Goal: Transaction & Acquisition: Purchase product/service

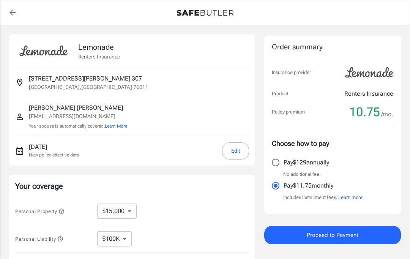
select select "15000"
select select "500"
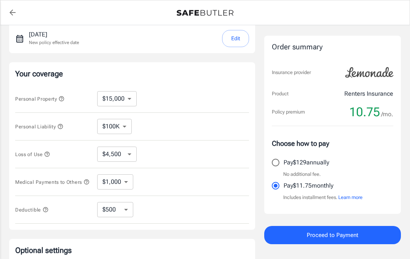
scroll to position [113, 0]
click at [329, 237] on span "Proceed to Payment" at bounding box center [333, 235] width 52 height 10
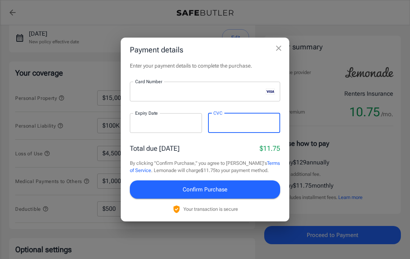
scroll to position [113, 0]
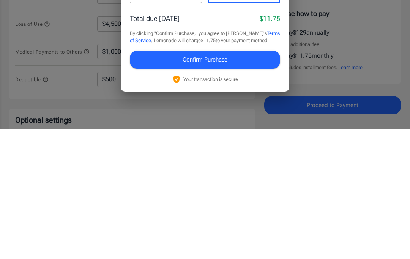
click at [175, 180] on button "Confirm Purchase" at bounding box center [205, 189] width 150 height 18
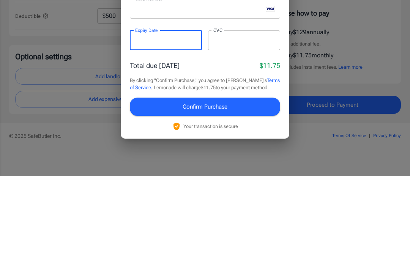
click at [149, 113] on div at bounding box center [166, 123] width 72 height 20
click at [160, 113] on div at bounding box center [166, 123] width 72 height 20
click at [159, 113] on div at bounding box center [166, 123] width 72 height 20
click at [147, 113] on div at bounding box center [166, 123] width 72 height 20
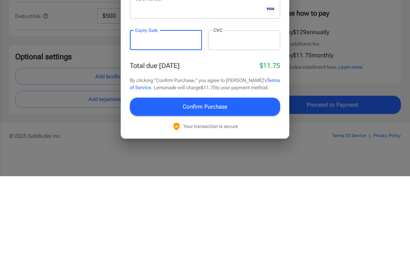
click at [176, 113] on div at bounding box center [166, 123] width 72 height 20
click at [189, 113] on div at bounding box center [166, 123] width 72 height 20
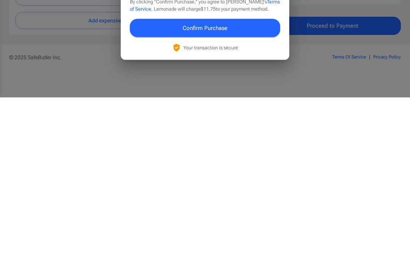
click at [186, 184] on span "Confirm Purchase" at bounding box center [204, 189] width 45 height 10
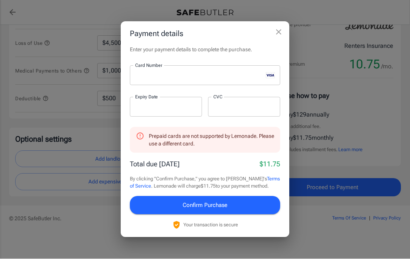
click at [275, 34] on icon "close" at bounding box center [278, 32] width 9 height 9
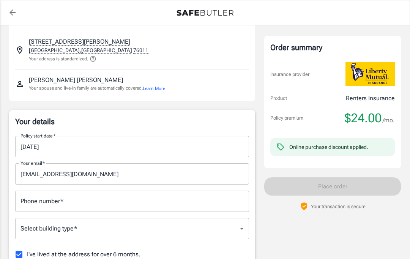
scroll to position [41, 0]
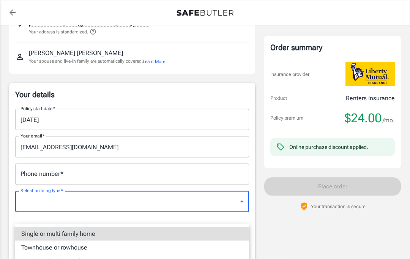
scroll to position [71, 0]
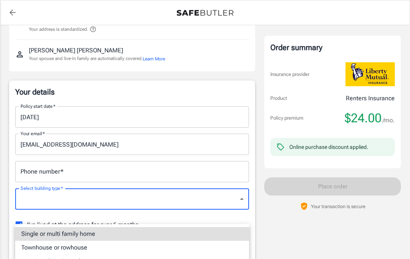
click at [53, 258] on li "Low rise (8 stories or less)" at bounding box center [132, 261] width 234 height 14
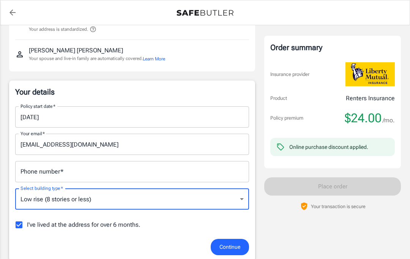
type input "lowrise"
click at [69, 173] on input "Phone number   *" at bounding box center [132, 171] width 234 height 21
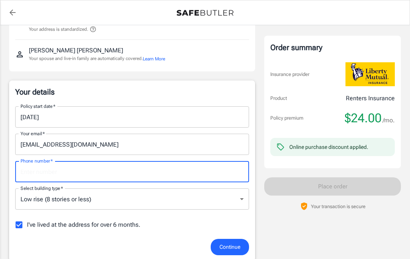
scroll to position [70, 0]
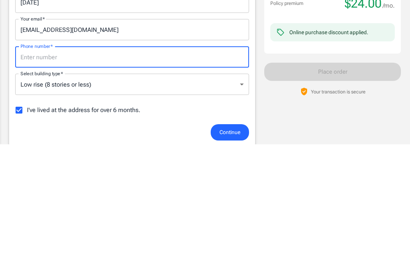
type input "6823641031"
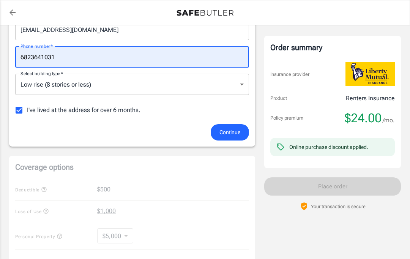
click at [230, 131] on span "Continue" at bounding box center [229, 131] width 21 height 9
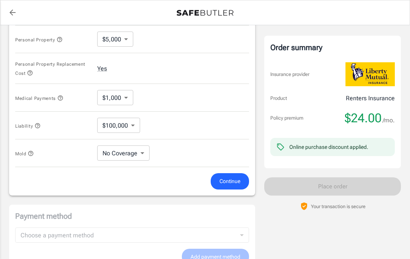
scroll to position [383, 0]
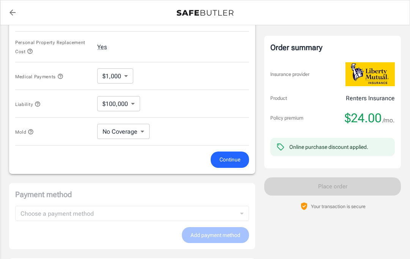
click at [241, 215] on div "Payment method Choose a payment method ​ Choose a payment method Add payment me…" at bounding box center [132, 216] width 246 height 66
click at [229, 163] on span "Continue" at bounding box center [229, 159] width 21 height 9
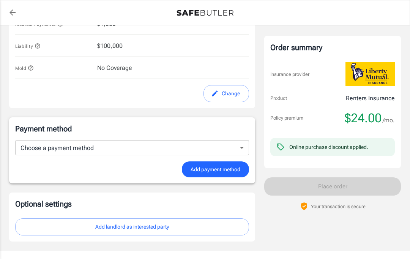
scroll to position [431, 0]
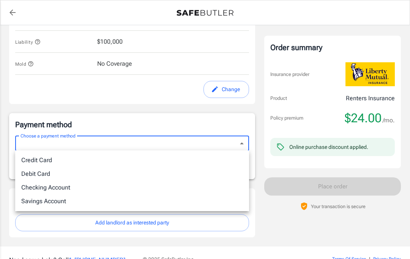
click at [28, 173] on li "Debit Card" at bounding box center [132, 174] width 234 height 14
type input "debit"
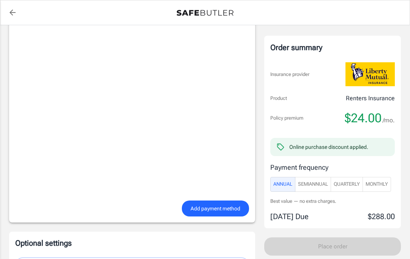
scroll to position [579, 0]
click at [381, 181] on span "Monthly" at bounding box center [376, 184] width 22 height 9
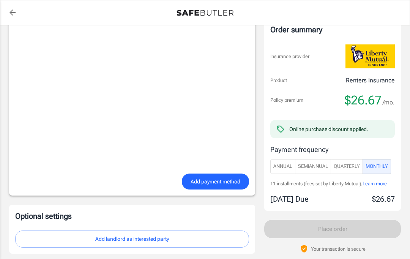
scroll to position [613, 0]
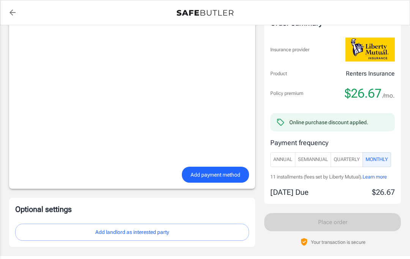
click at [203, 173] on span "Add payment method" at bounding box center [215, 174] width 50 height 9
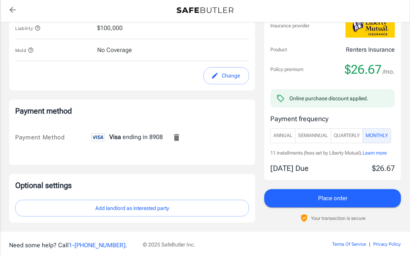
scroll to position [437, 0]
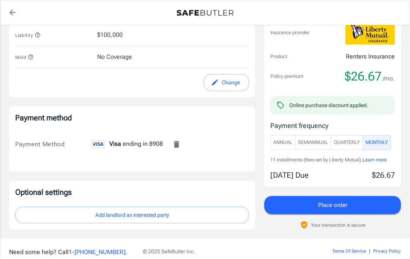
click at [305, 204] on button "Place order" at bounding box center [332, 205] width 137 height 18
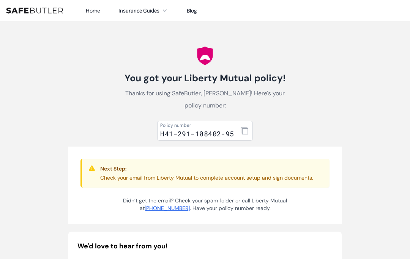
click at [243, 131] on icon "button" at bounding box center [245, 131] width 8 height 8
